Goal: Task Accomplishment & Management: Manage account settings

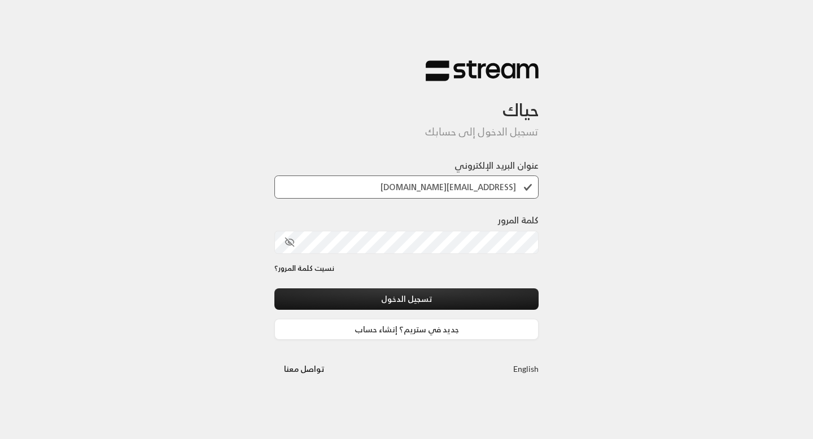
type input "thesky+testing@streampay.sa"
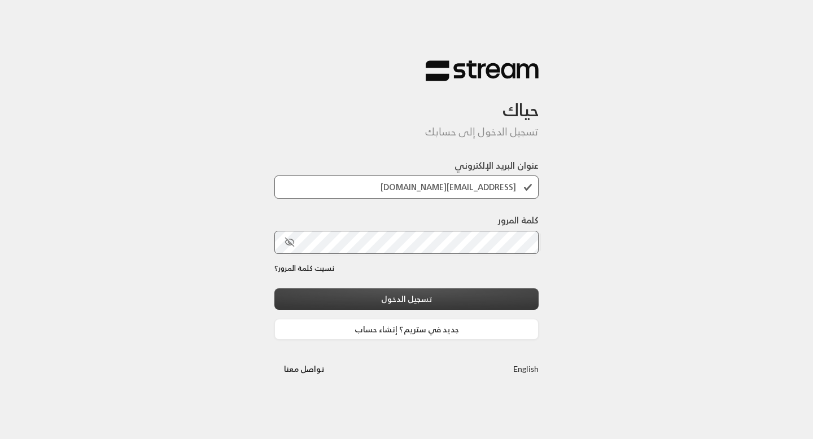
click at [384, 294] on button "تسجيل الدخول" at bounding box center [406, 299] width 264 height 21
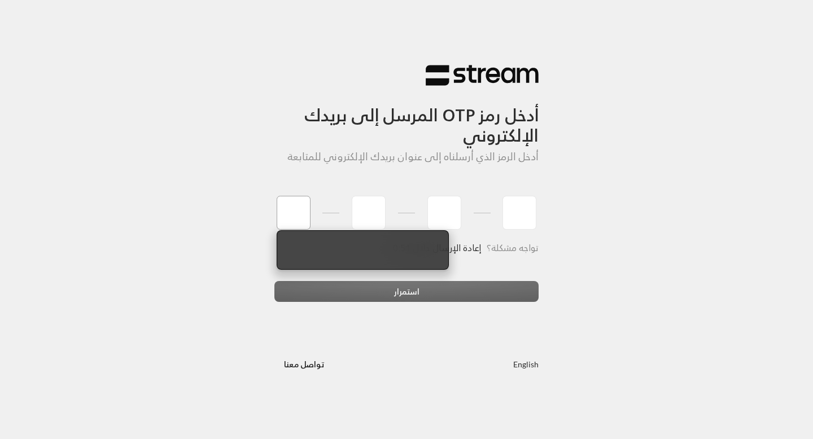
type input "1"
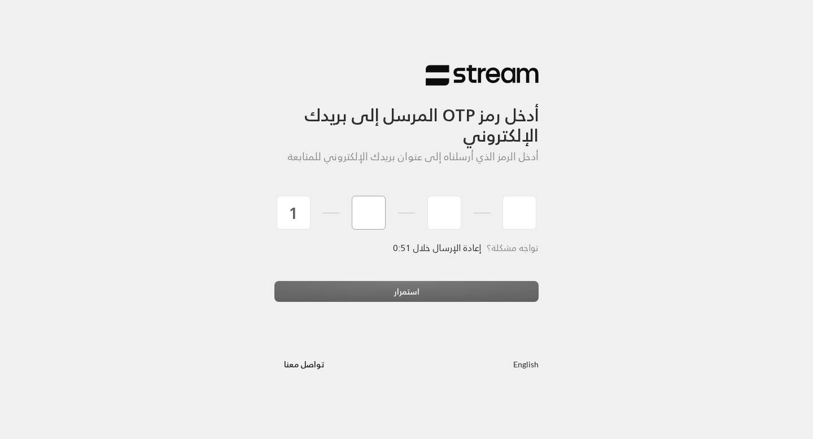
type input "2"
type input "3"
type input "4"
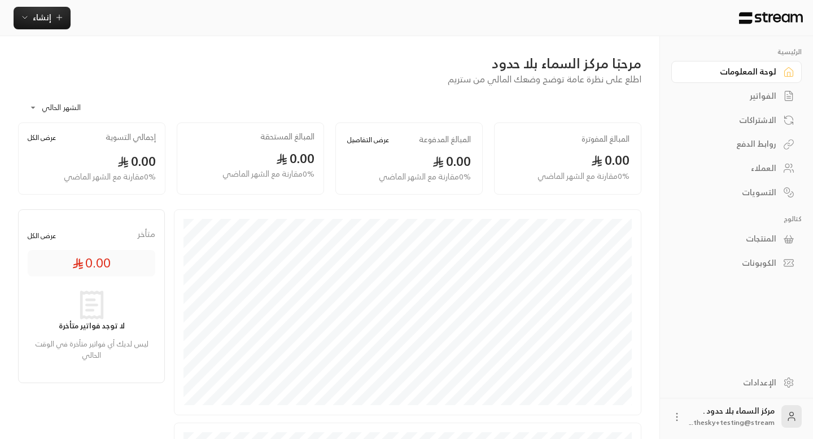
click at [760, 241] on div "المنتجات" at bounding box center [731, 238] width 91 height 11
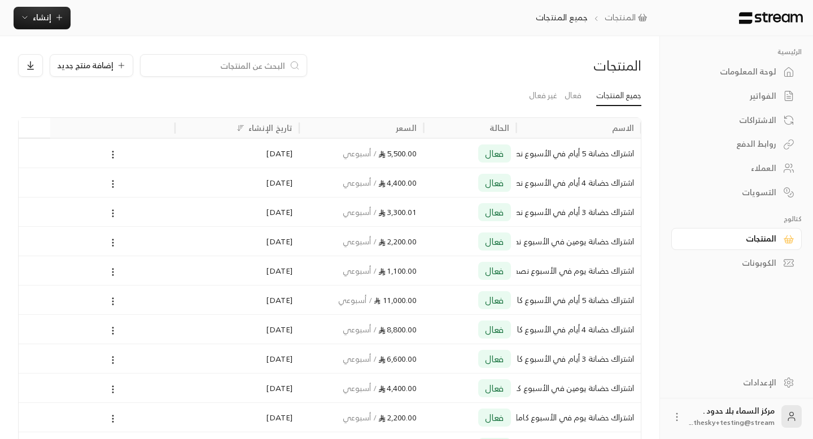
click at [513, 125] on div "الحالة" at bounding box center [470, 128] width 93 height 20
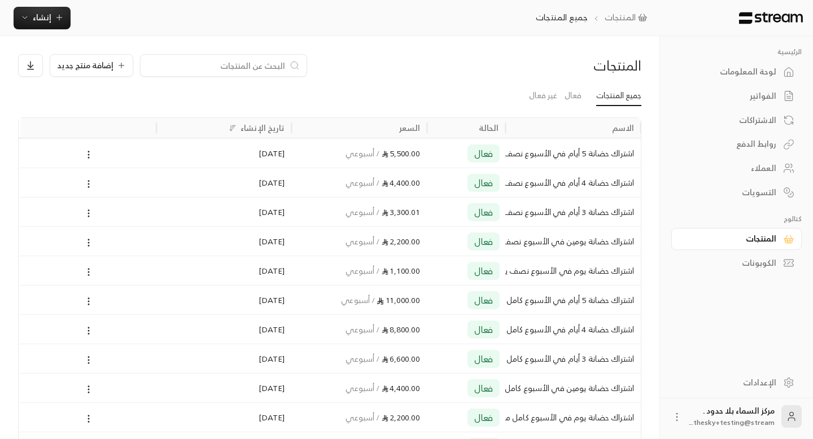
click at [505, 130] on div at bounding box center [506, 128] width 6 height 20
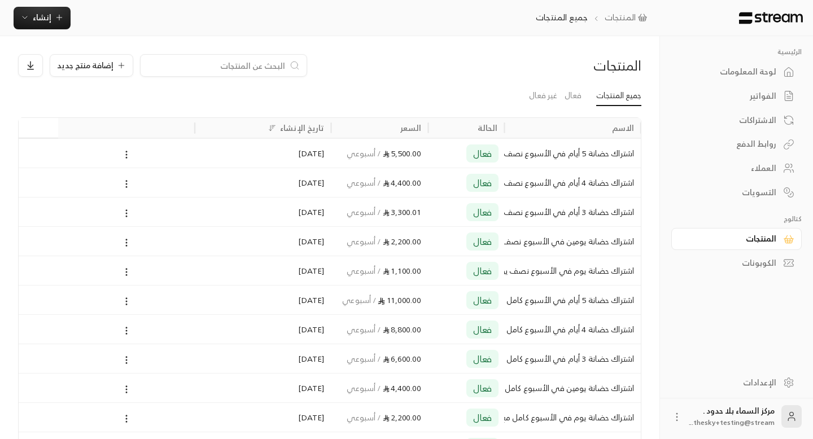
click at [433, 125] on div "الاسم الحالة السعر تاريخ الإنشاء" at bounding box center [328, 128] width 626 height 20
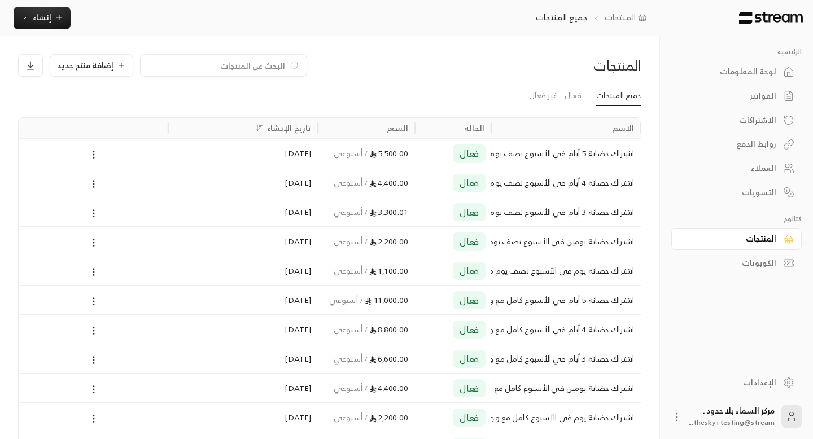
click at [763, 379] on div "الإعدادات" at bounding box center [731, 382] width 91 height 11
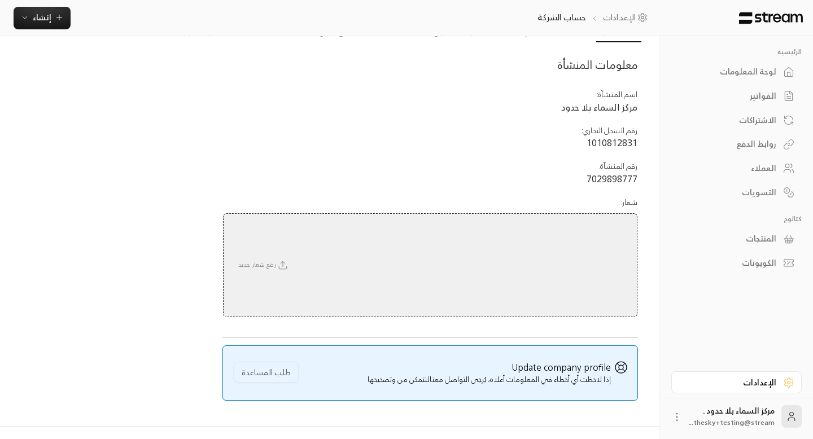
scroll to position [62, 0]
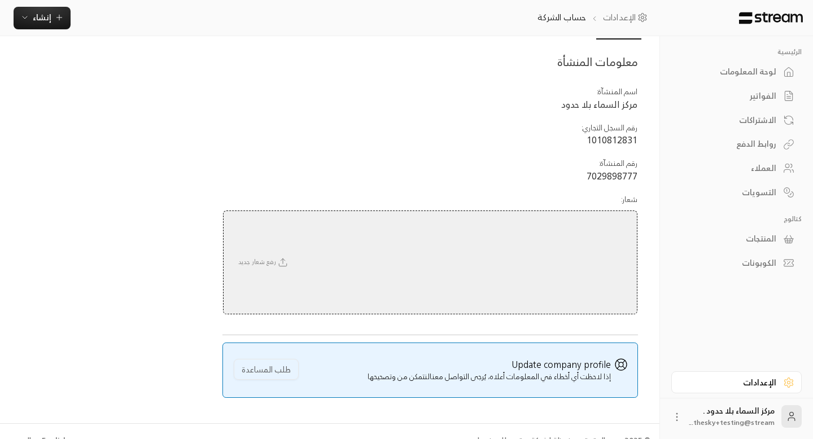
click at [682, 421] on icon at bounding box center [676, 417] width 11 height 11
click at [711, 351] on div at bounding box center [406, 219] width 813 height 439
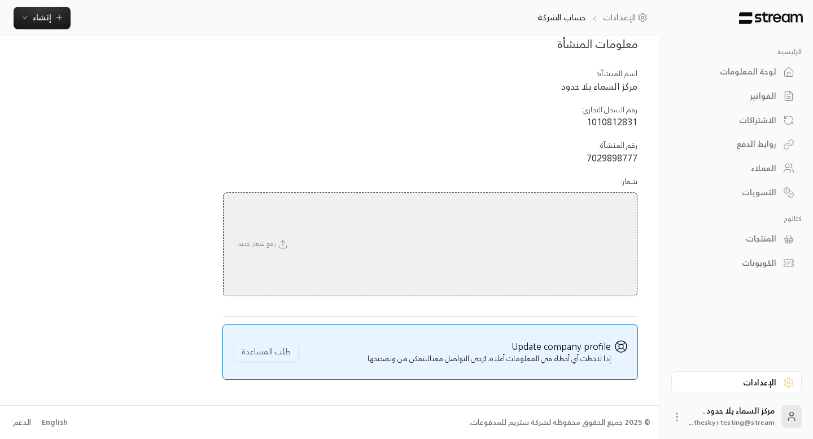
click at [59, 420] on div "English" at bounding box center [55, 422] width 26 height 11
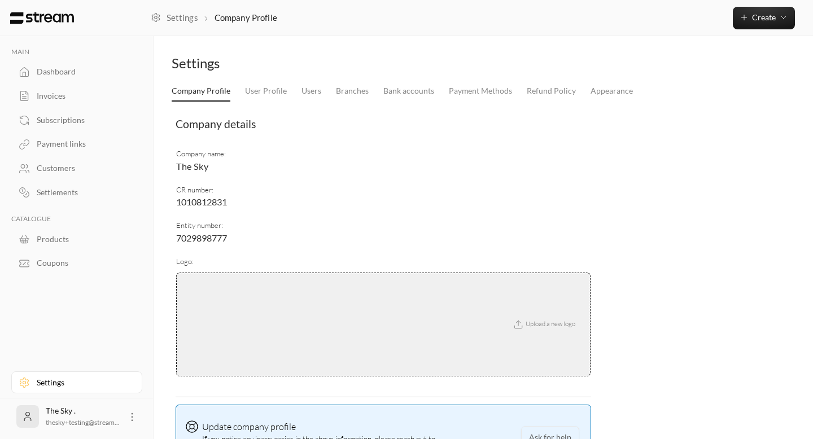
click at [56, 242] on div "Products" at bounding box center [82, 239] width 91 height 11
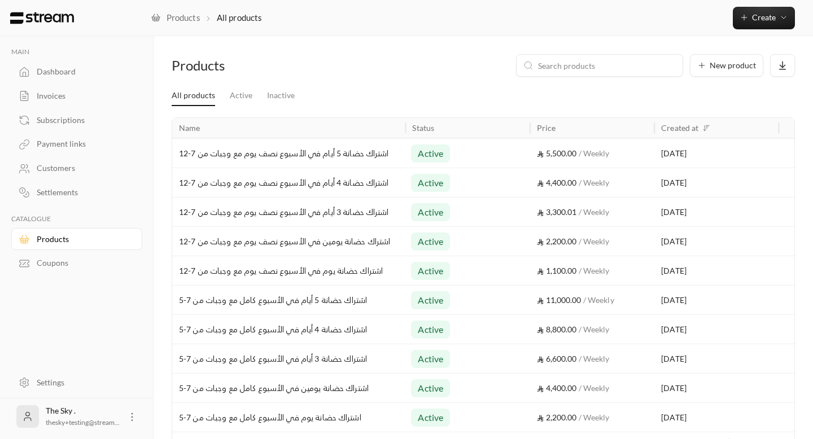
drag, startPoint x: 297, startPoint y: 128, endPoint x: 406, endPoint y: 133, distance: 109.1
click at [406, 133] on div at bounding box center [406, 128] width 6 height 20
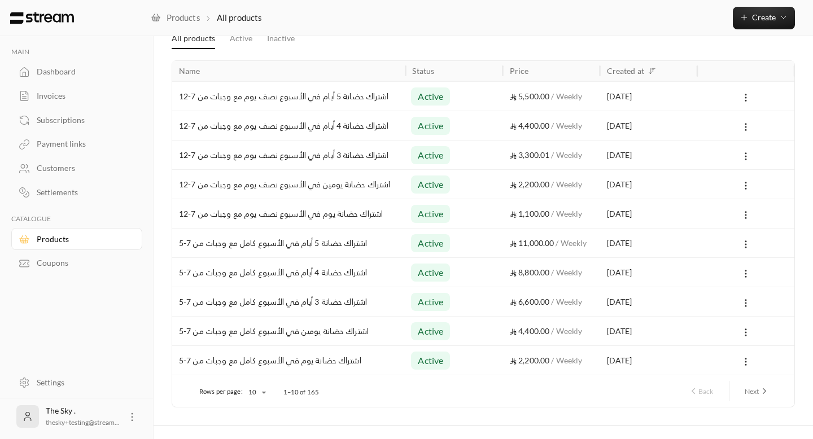
scroll to position [78, 0]
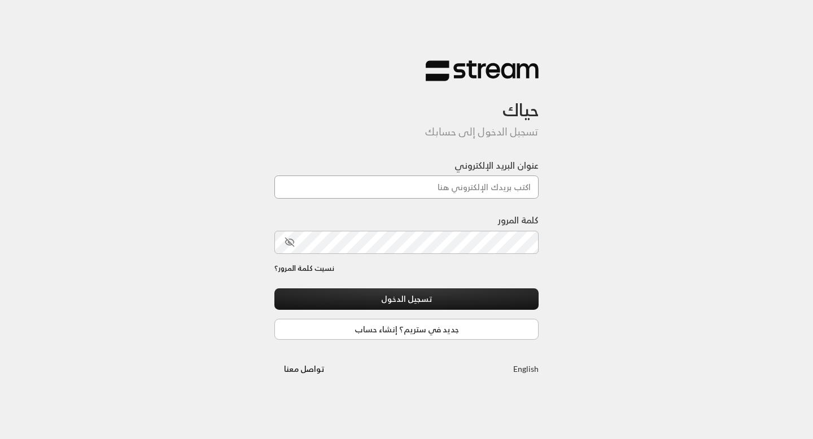
click at [440, 191] on input "عنوان البريد الإلكتروني" at bounding box center [406, 187] width 264 height 23
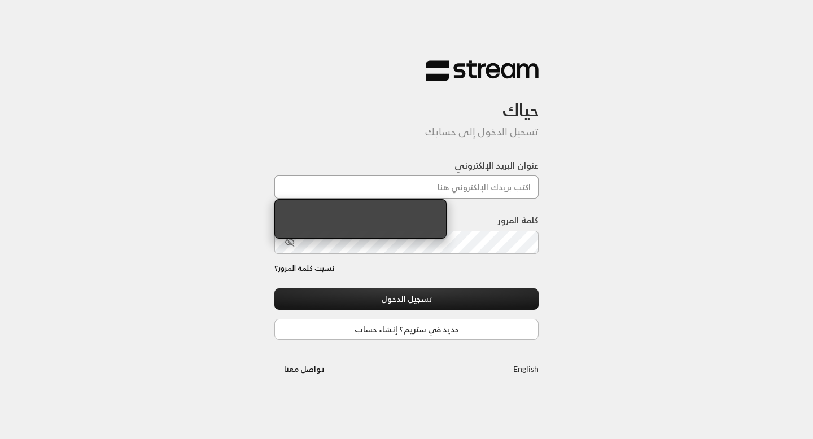
paste input "[EMAIL_ADDRESS][DOMAIN_NAME]"
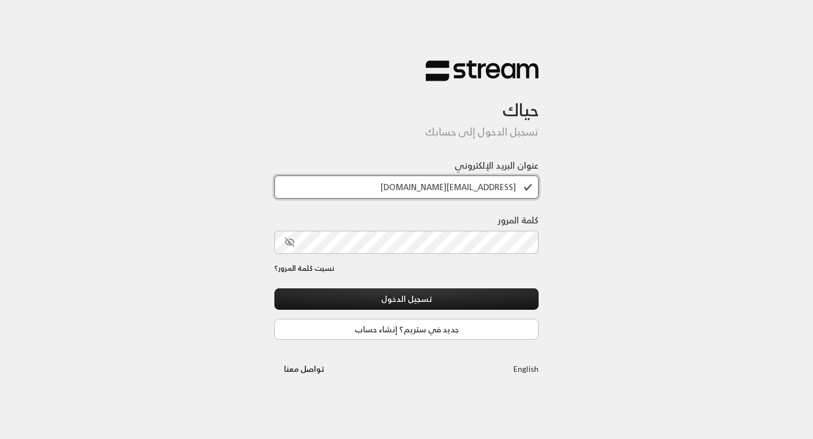
type input "[EMAIL_ADDRESS][DOMAIN_NAME]"
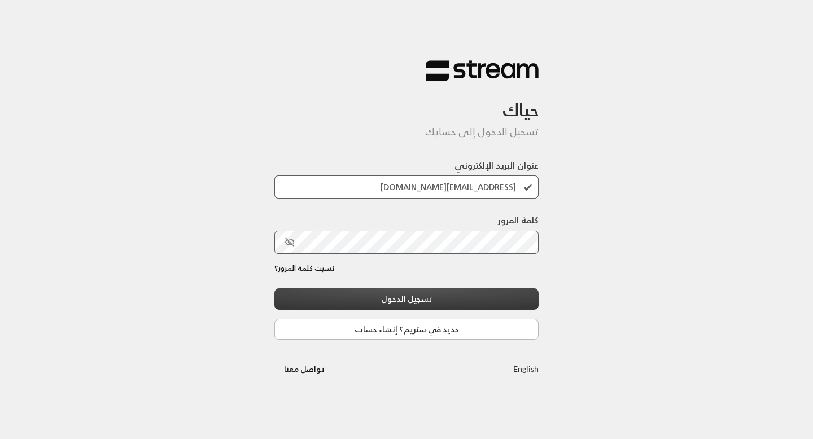
click at [483, 298] on button "تسجيل الدخول" at bounding box center [406, 299] width 264 height 21
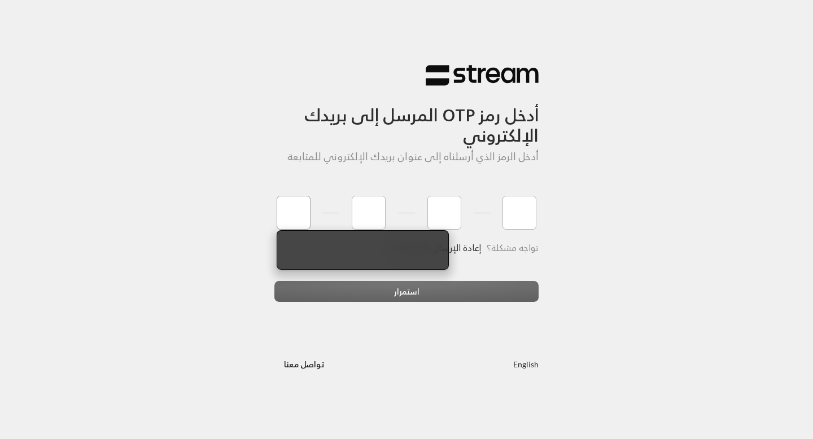
type input "1"
type input "2"
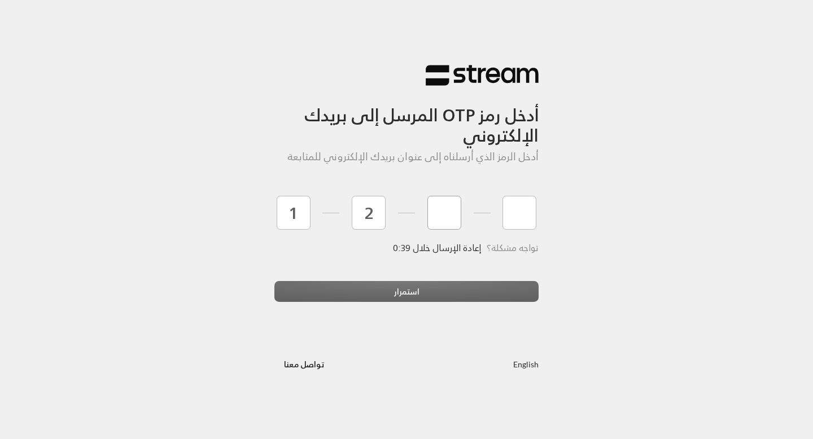
type input "3"
type input "4"
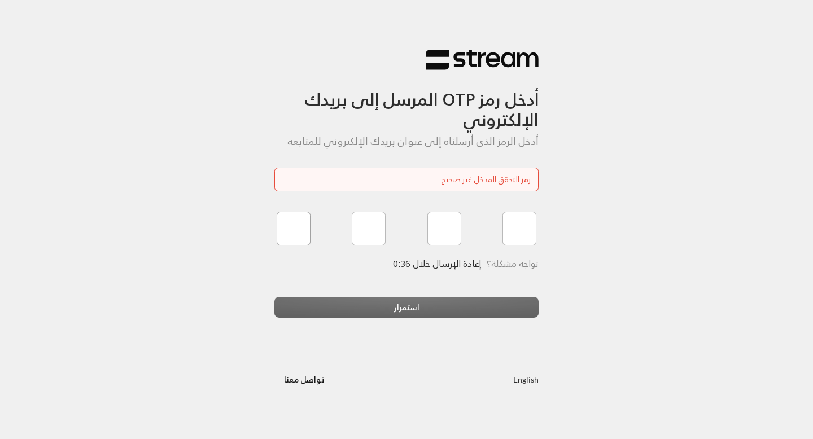
click at [281, 227] on input "tel" at bounding box center [294, 229] width 34 height 34
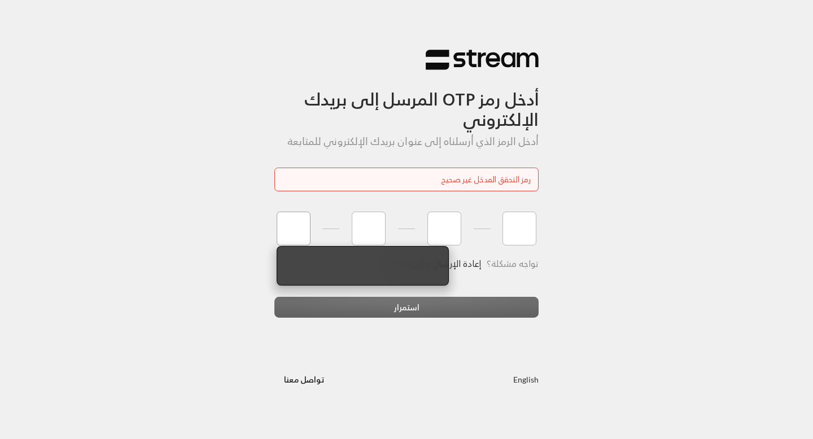
click at [295, 223] on input "tel" at bounding box center [294, 229] width 34 height 34
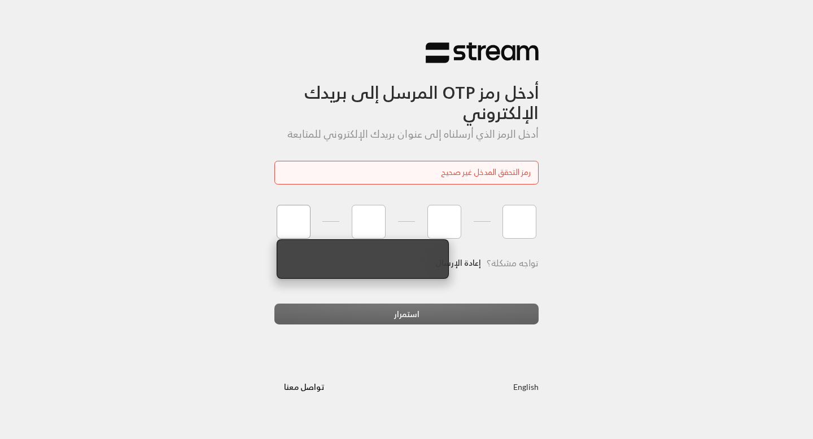
type input "9"
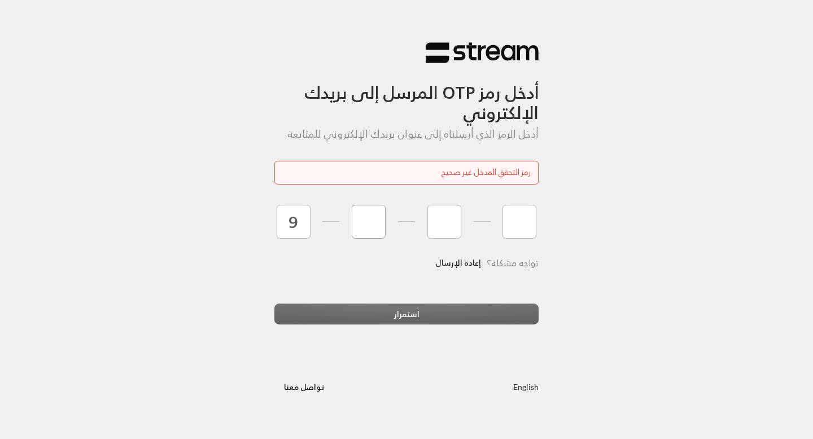
type input "1"
type input "5"
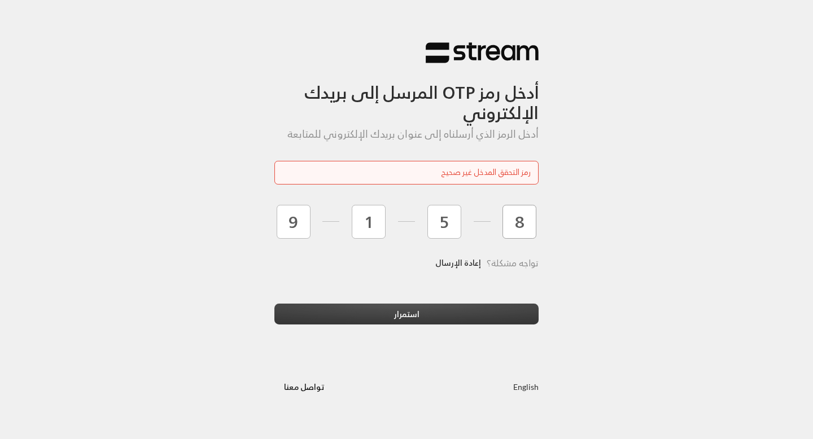
type input "8"
click at [324, 310] on button "استمرار" at bounding box center [406, 314] width 264 height 21
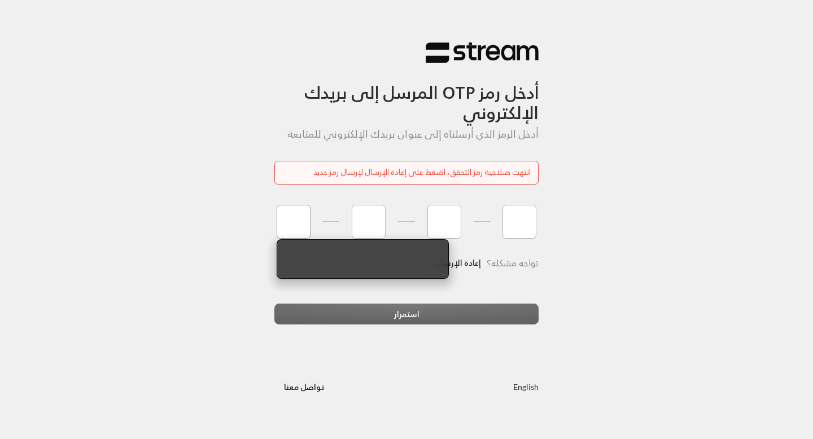
click at [288, 210] on input "tel" at bounding box center [294, 222] width 34 height 34
click at [461, 262] on link "إعادة الإرسال" at bounding box center [458, 263] width 46 height 23
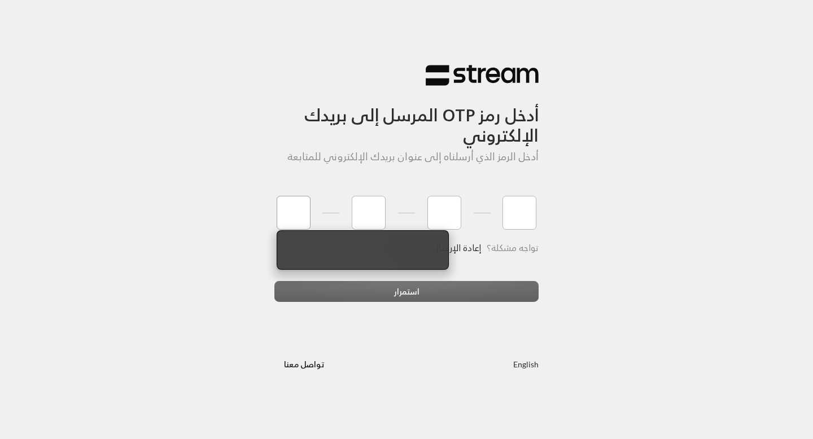
click at [297, 212] on input "tel" at bounding box center [294, 213] width 34 height 34
type input "9"
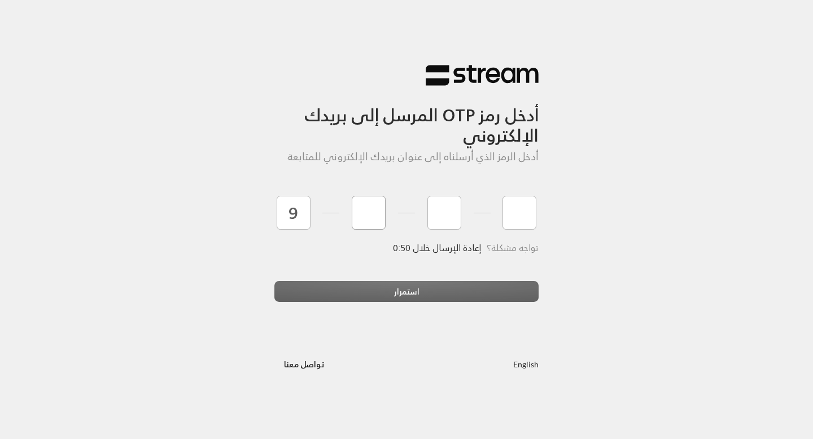
type input "6"
type input "8"
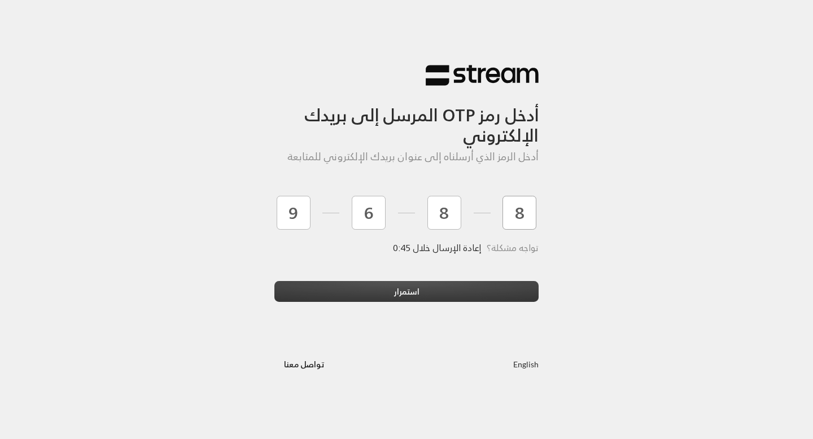
type input "8"
click at [300, 290] on button "استمرار" at bounding box center [406, 291] width 264 height 21
